Goal: Navigation & Orientation: Find specific page/section

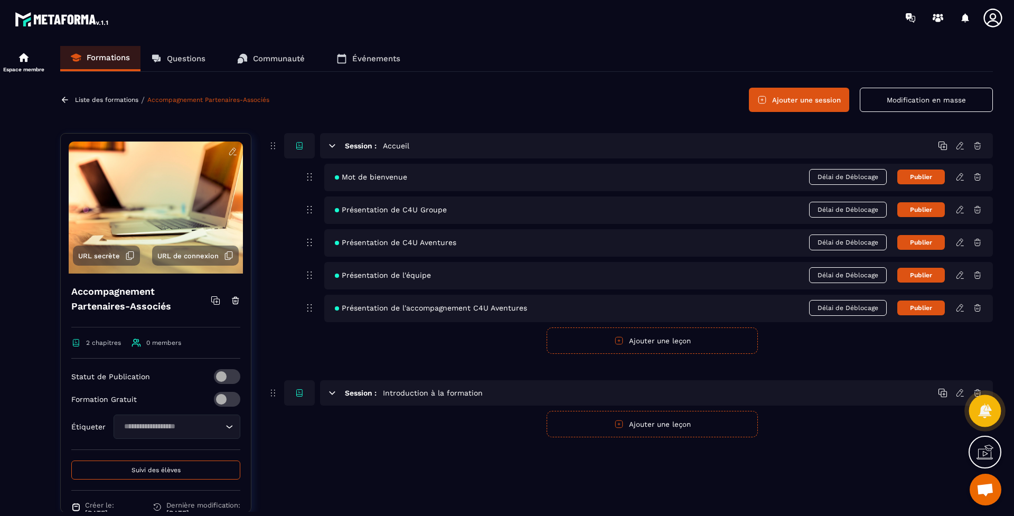
click at [988, 406] on icon at bounding box center [984, 410] width 15 height 15
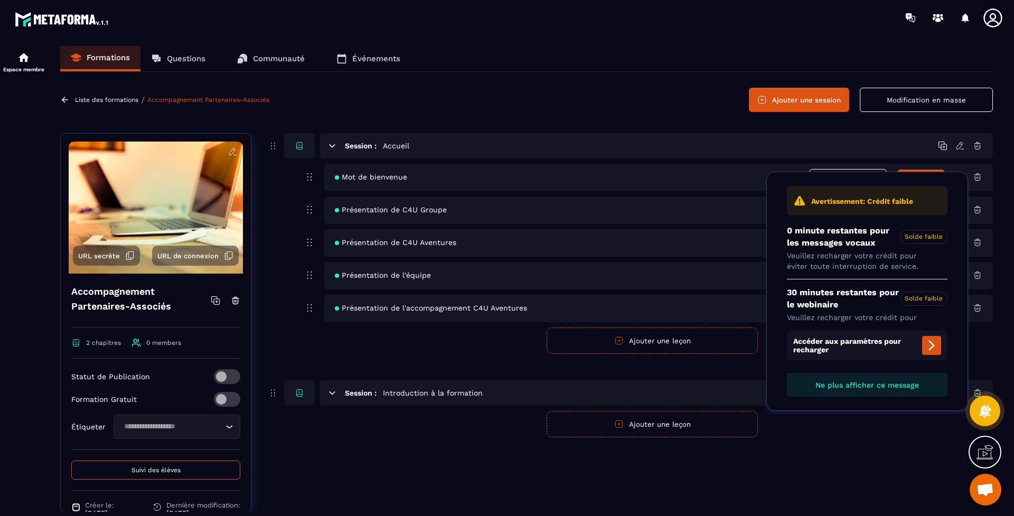
click at [984, 450] on icon at bounding box center [984, 452] width 17 height 17
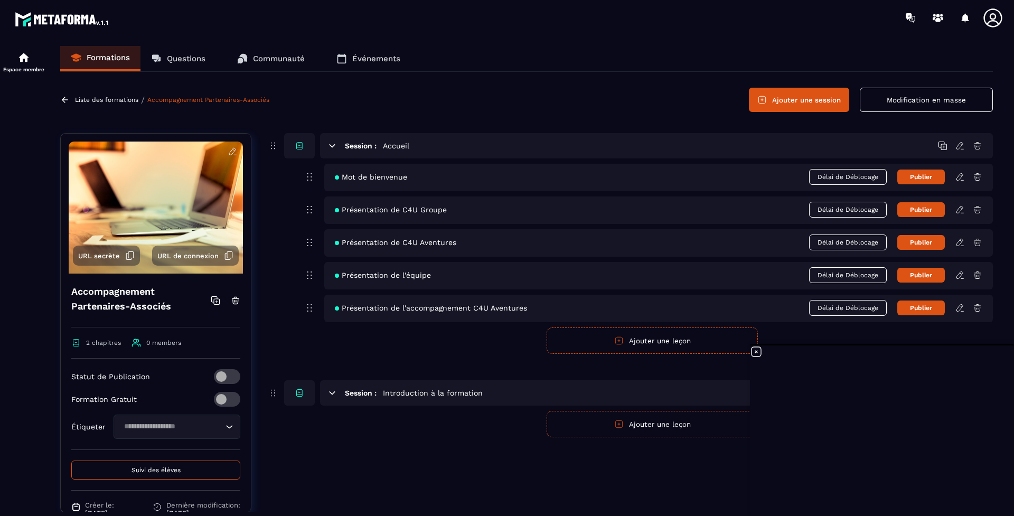
click at [756, 352] on icon at bounding box center [756, 351] width 13 height 13
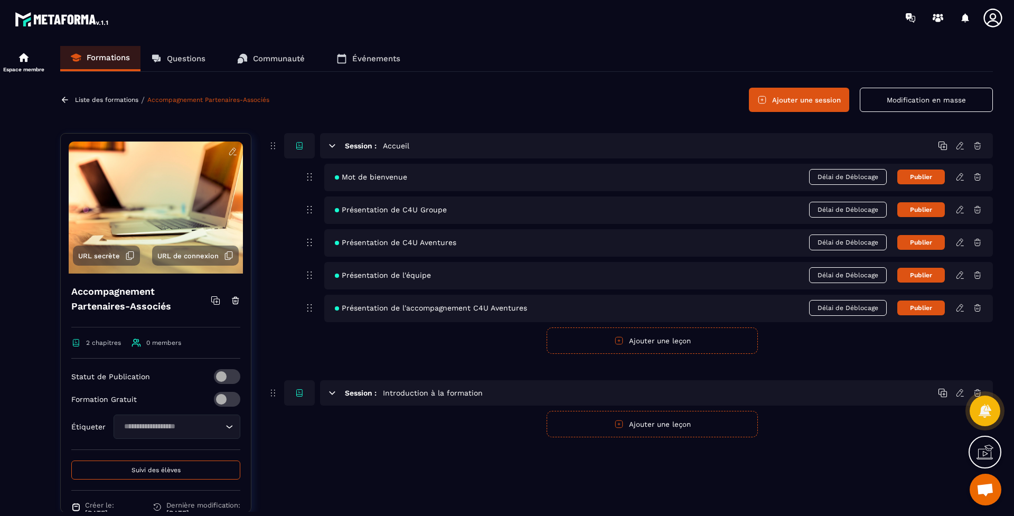
click at [984, 490] on span "Ouvrir le chat" at bounding box center [984, 490] width 17 height 15
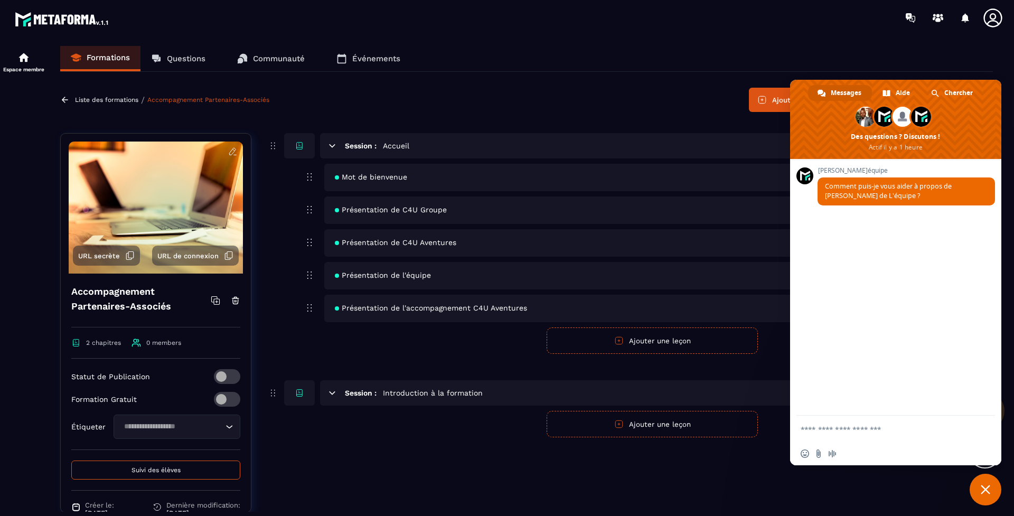
click at [982, 487] on span "Fermer le chat" at bounding box center [986, 490] width 10 height 10
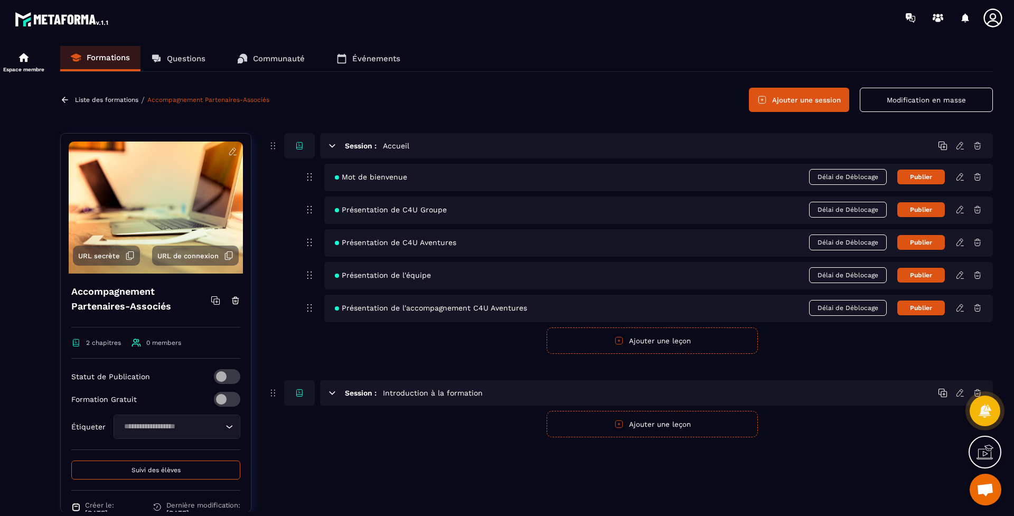
click at [190, 58] on p "Questions" at bounding box center [186, 59] width 39 height 10
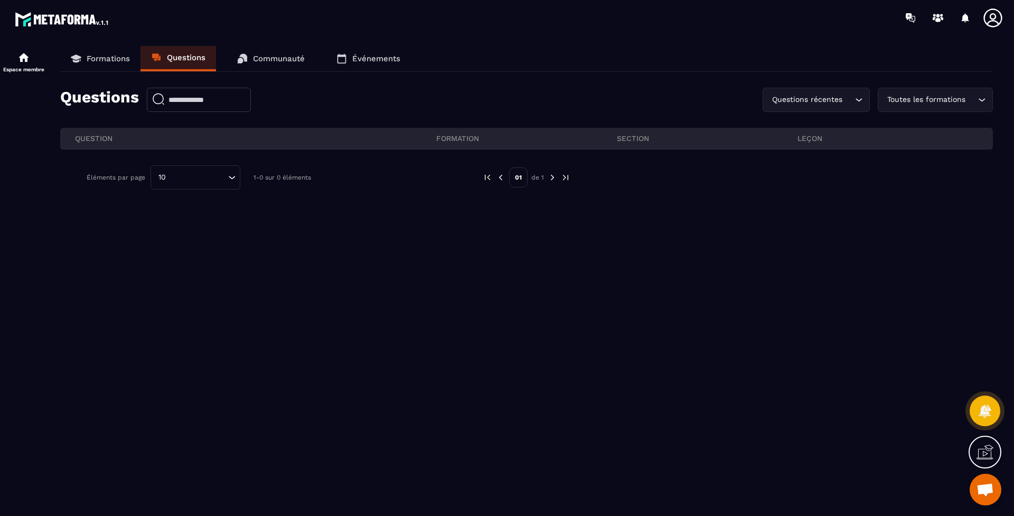
click at [269, 61] on p "Communauté" at bounding box center [279, 59] width 52 height 10
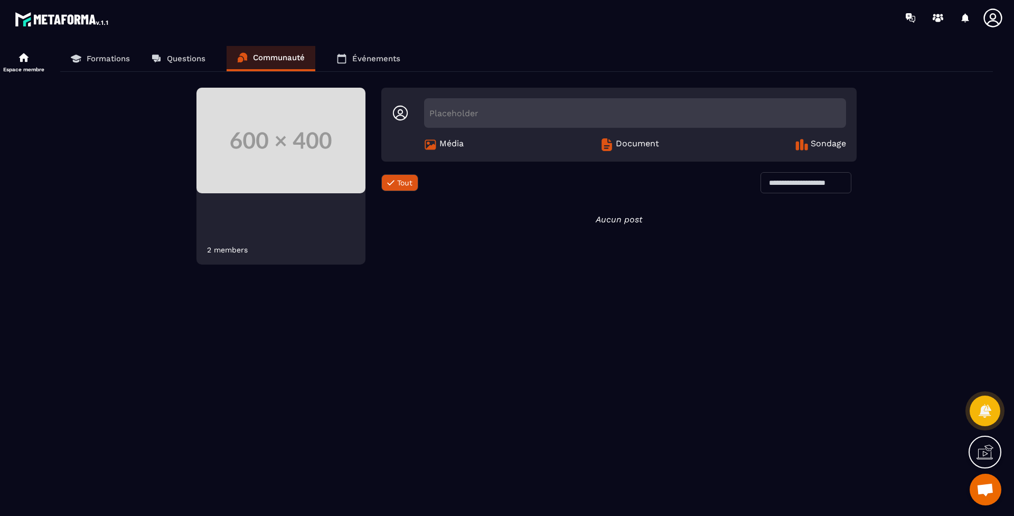
click at [358, 56] on p "Événements" at bounding box center [376, 59] width 48 height 10
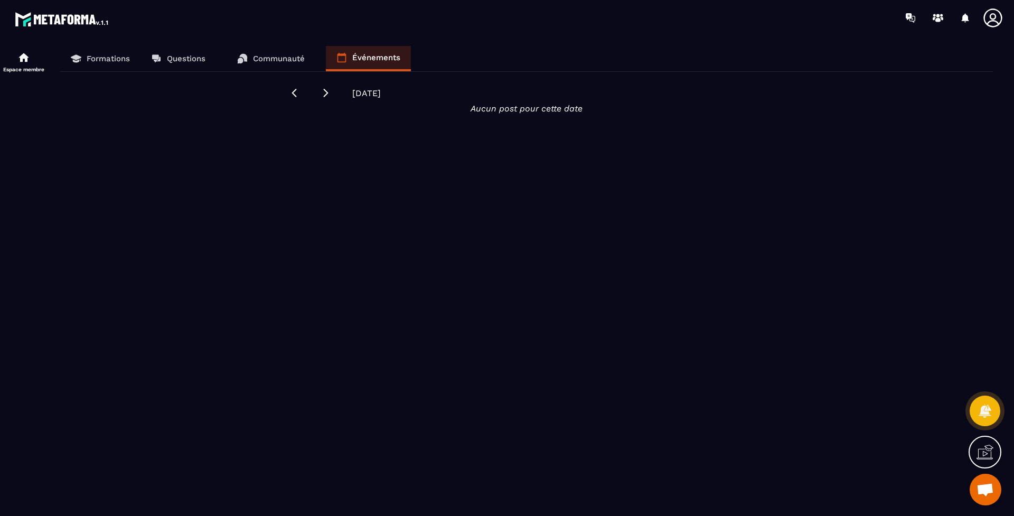
click at [264, 55] on p "Communauté" at bounding box center [279, 59] width 52 height 10
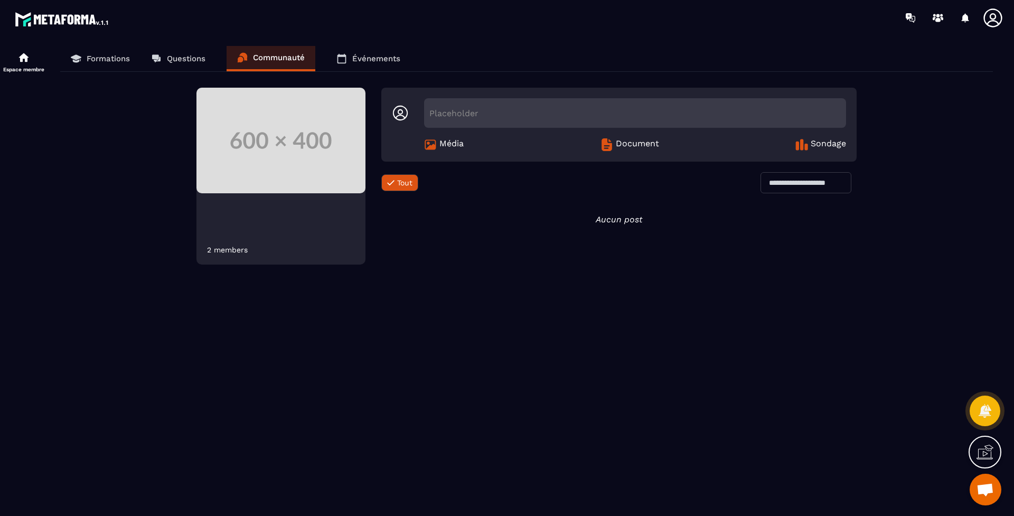
click at [184, 57] on p "Questions" at bounding box center [186, 59] width 39 height 10
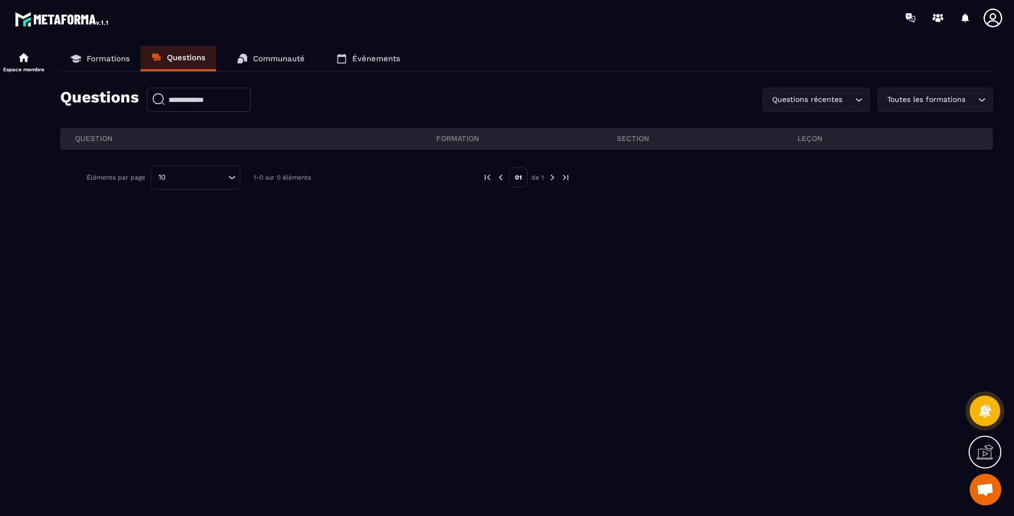
click at [107, 62] on p "Formations" at bounding box center [108, 59] width 43 height 10
